Goal: Task Accomplishment & Management: Use online tool/utility

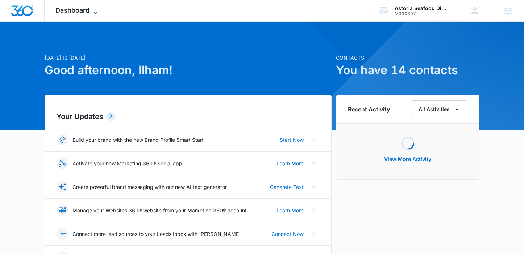
click at [83, 7] on span "Dashboard" at bounding box center [72, 11] width 34 height 8
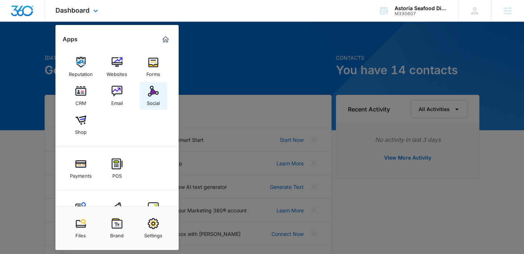
click at [153, 97] on div "Social" at bounding box center [153, 101] width 13 height 9
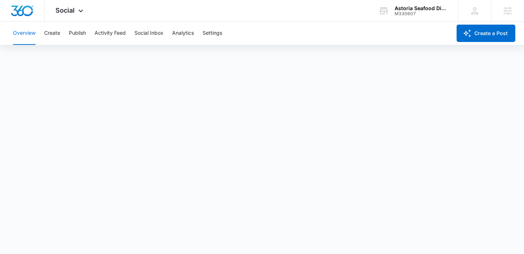
scroll to position [2, 0]
click at [57, 33] on button "Create" at bounding box center [52, 33] width 16 height 23
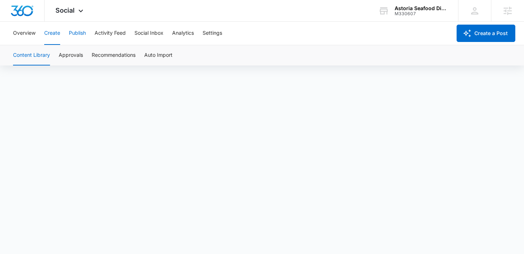
click at [75, 34] on button "Publish" at bounding box center [77, 33] width 17 height 23
